Goal: Task Accomplishment & Management: Manage account settings

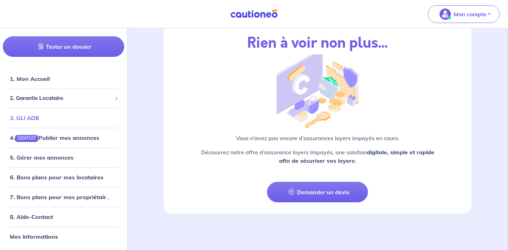
scroll to position [12, 0]
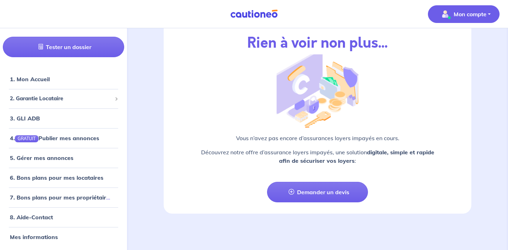
click at [474, 16] on p "Mon compte" at bounding box center [470, 14] width 33 height 8
click at [458, 38] on link "Mes informations" at bounding box center [457, 43] width 57 height 11
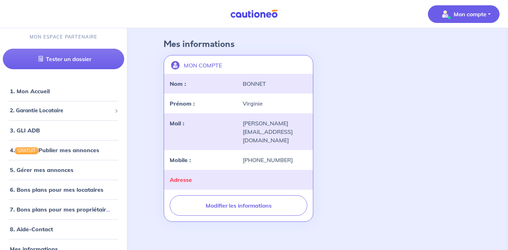
scroll to position [28, 0]
click at [40, 93] on link "1. Mon Accueil" at bounding box center [29, 91] width 39 height 7
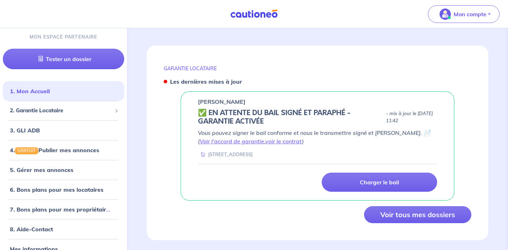
scroll to position [280, 0]
click at [264, 138] on link "Voir l'accord de garantie" at bounding box center [232, 141] width 65 height 7
click at [94, 111] on span "2. Garantie Locataire" at bounding box center [61, 111] width 102 height 8
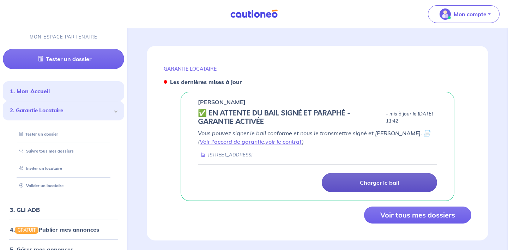
click at [389, 173] on link "Charger le bail" at bounding box center [379, 182] width 115 height 19
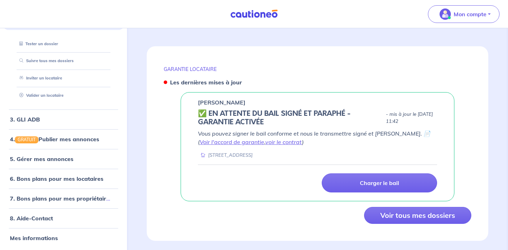
click at [316, 66] on p "GARANTIE LOCATAIRE" at bounding box center [318, 69] width 308 height 6
click at [278, 138] on link "voir le contrat" at bounding box center [283, 141] width 37 height 7
